Goal: Task Accomplishment & Management: Manage account settings

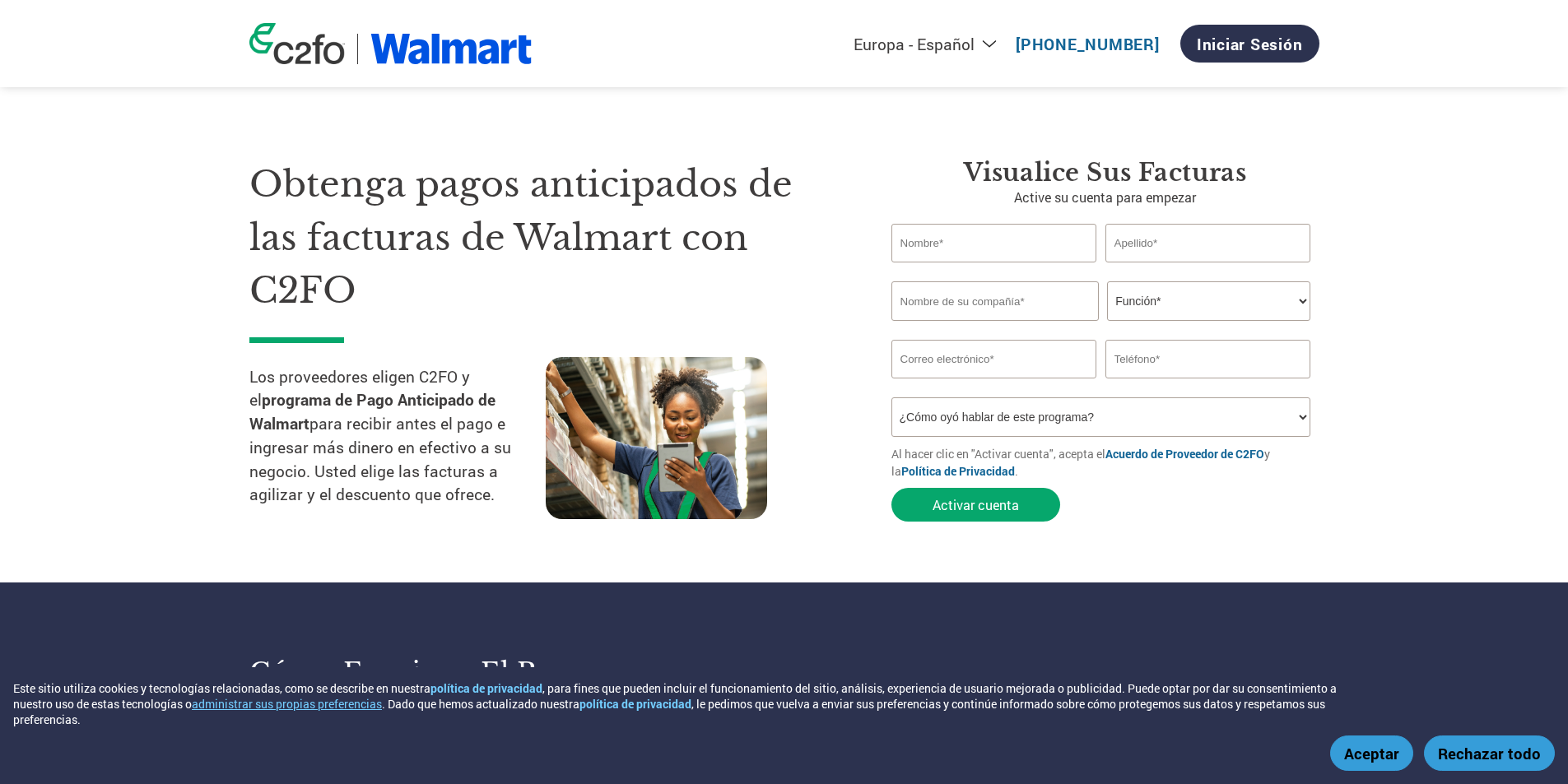
select select "es-ES"
click at [1295, 46] on link "Iniciar sesión" at bounding box center [1249, 43] width 139 height 38
select select "es-ES"
click at [1276, 46] on link "Iniciar sesión" at bounding box center [1249, 43] width 139 height 38
